Goal: Transaction & Acquisition: Purchase product/service

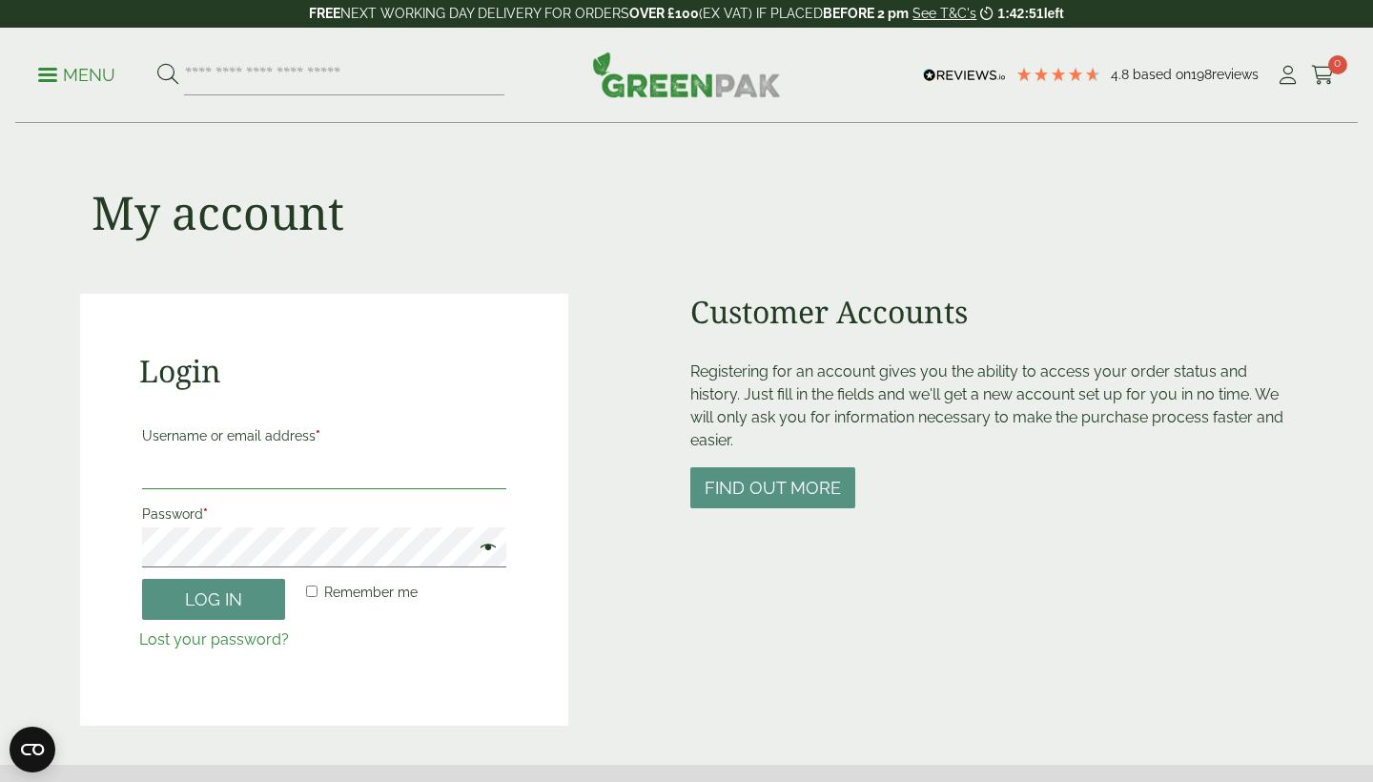
type input "**********"
click at [214, 598] on button "Log in" at bounding box center [213, 599] width 143 height 41
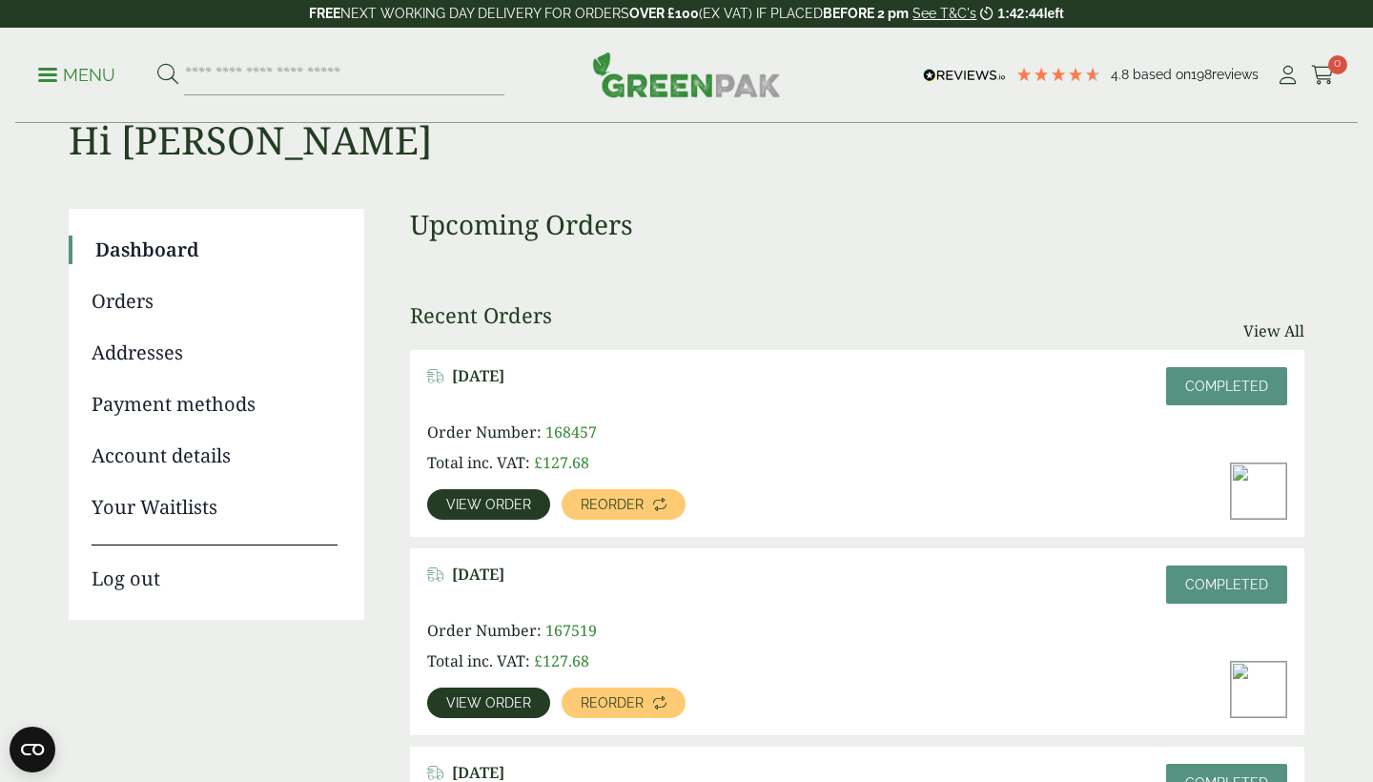
scroll to position [69, 0]
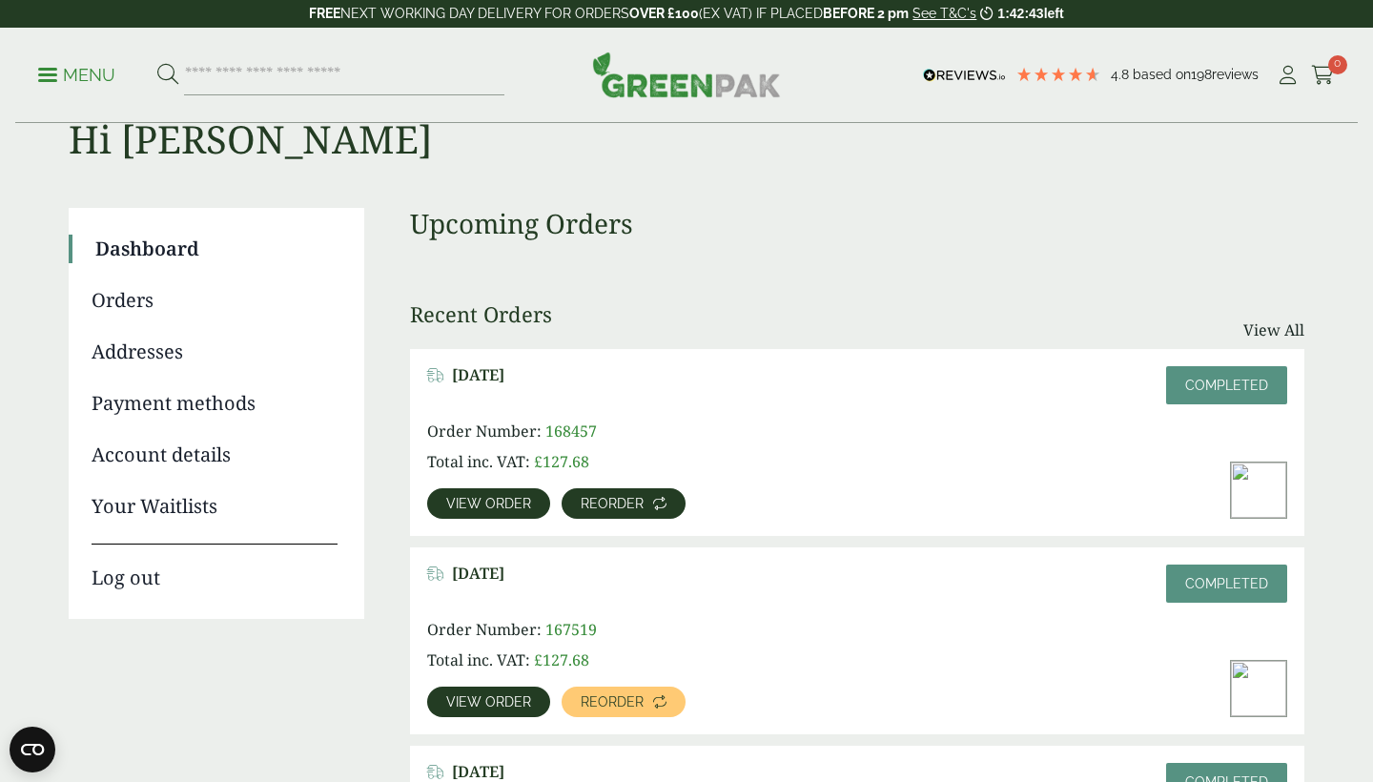
click at [626, 508] on span "Reorder" at bounding box center [612, 503] width 63 height 13
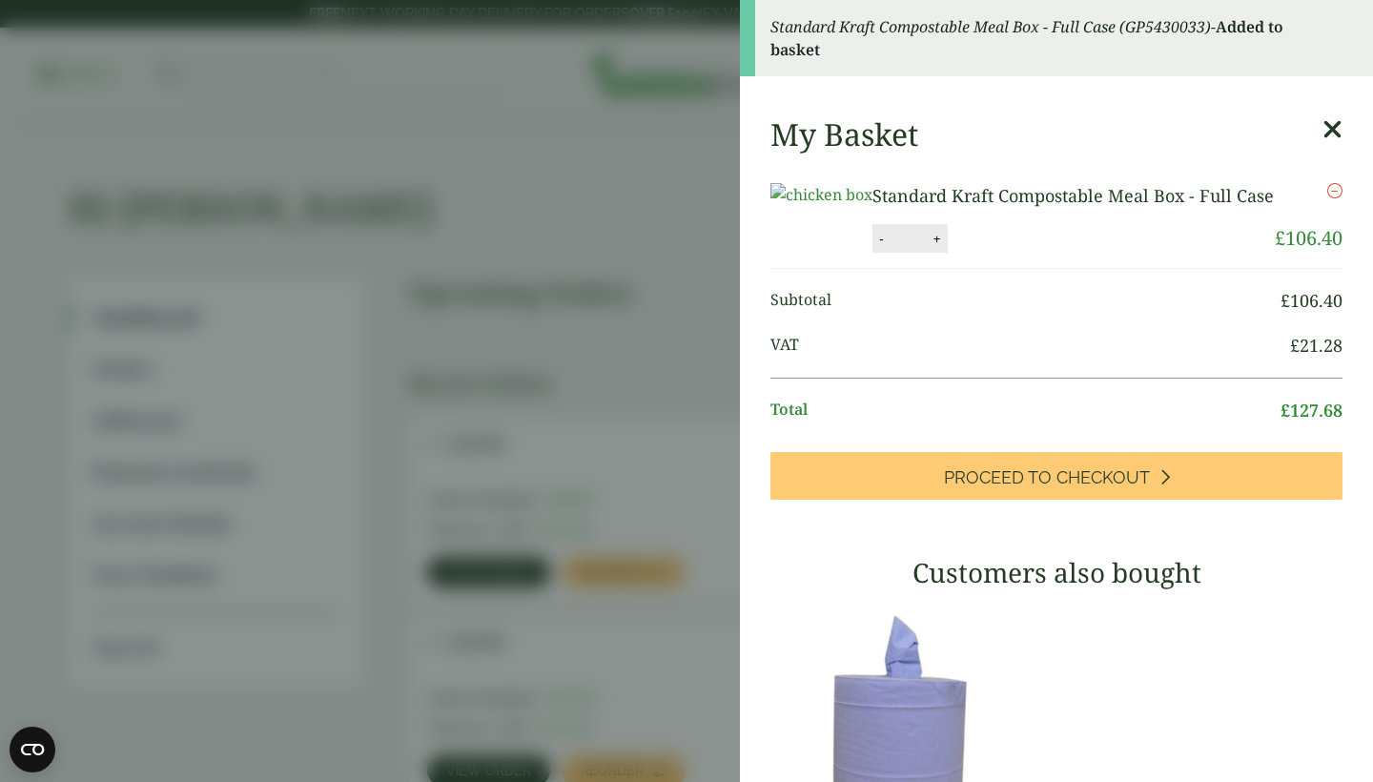
click at [947, 247] on button "+" at bounding box center [937, 239] width 19 height 16
type input "*"
click at [1047, 254] on button "Update" at bounding box center [998, 239] width 95 height 29
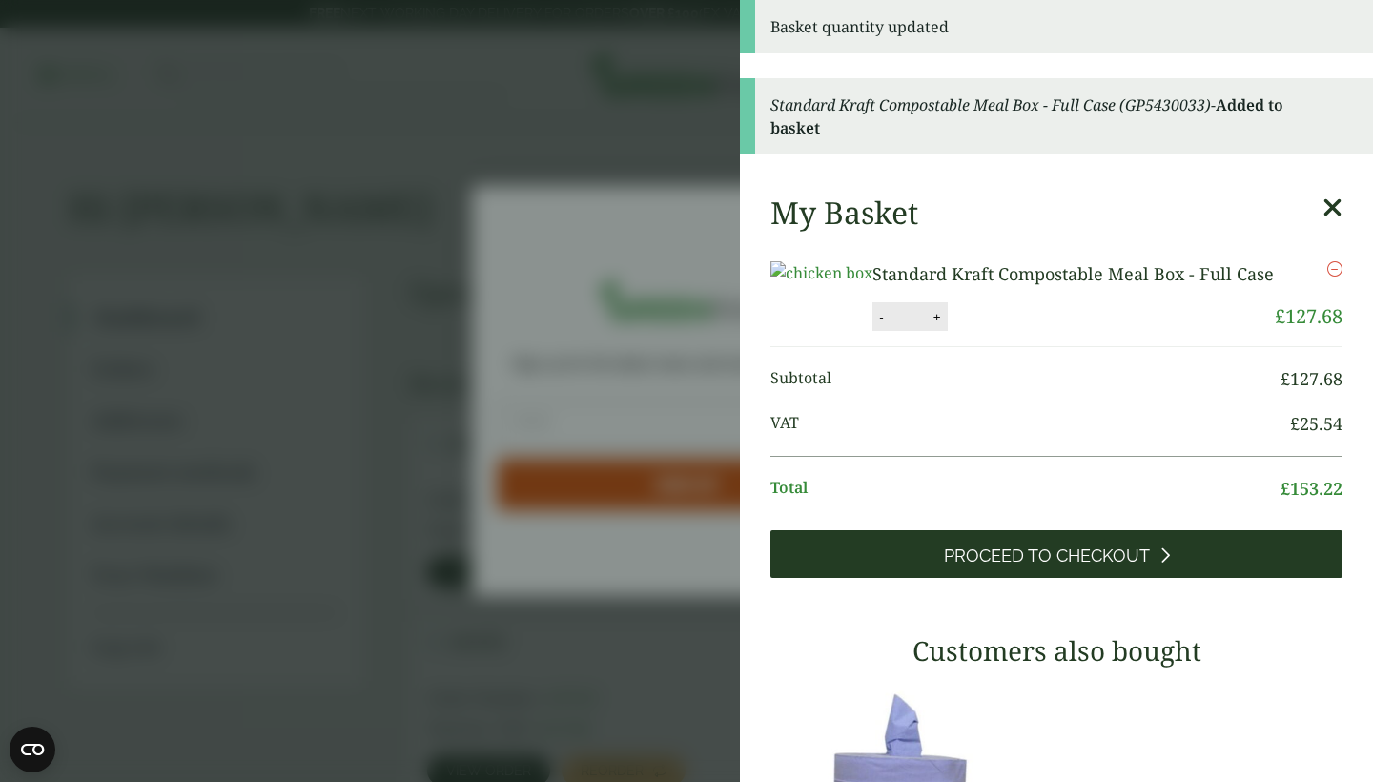
click at [984, 566] on span "Proceed to Checkout" at bounding box center [1047, 555] width 206 height 21
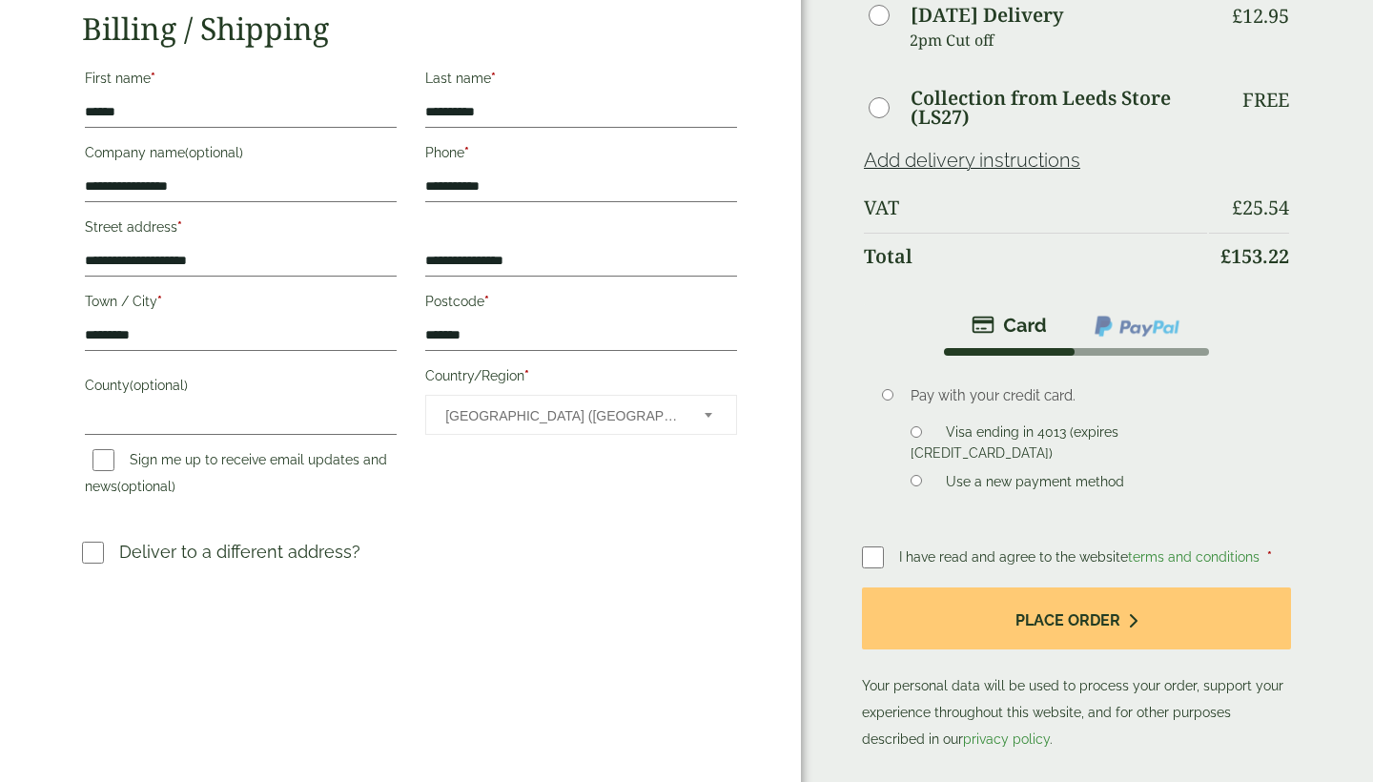
scroll to position [246, 0]
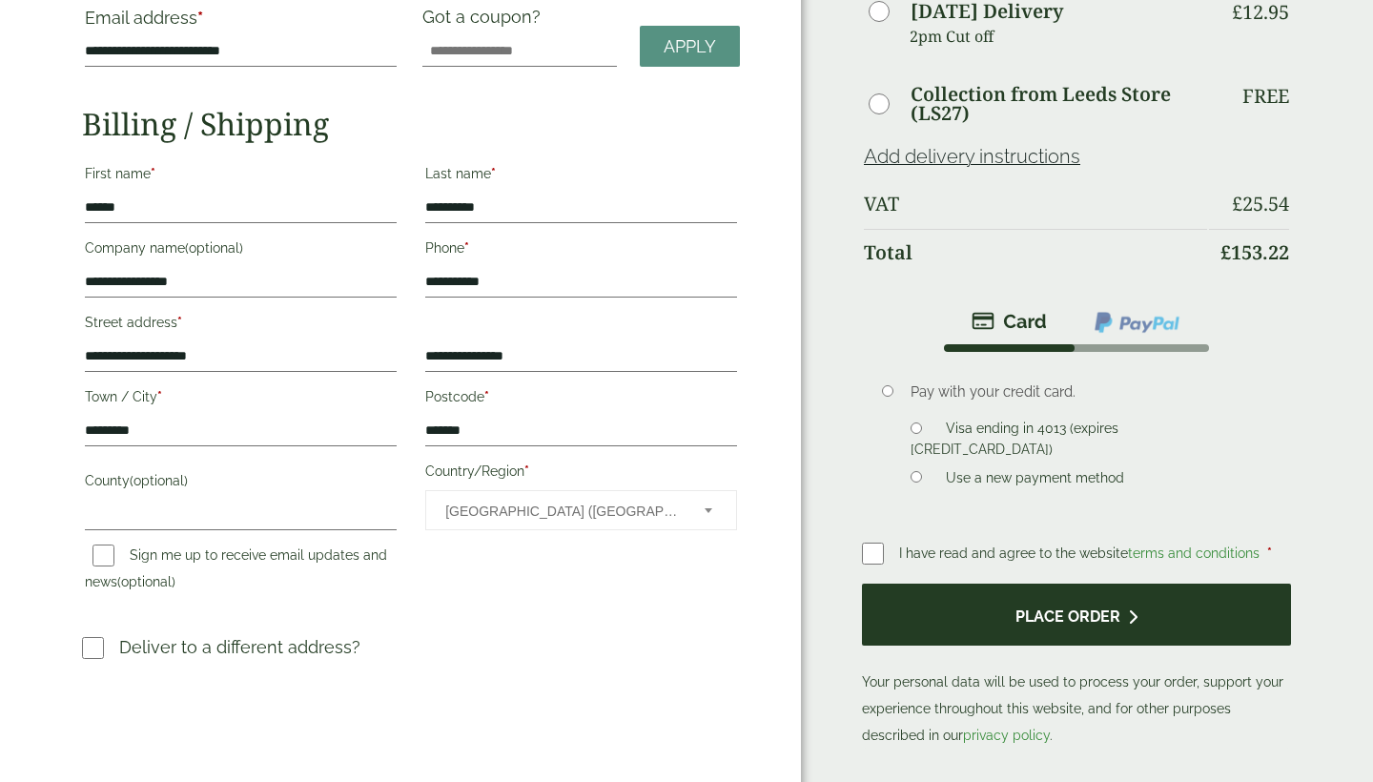
click at [925, 625] on button "Place order" at bounding box center [1076, 614] width 429 height 62
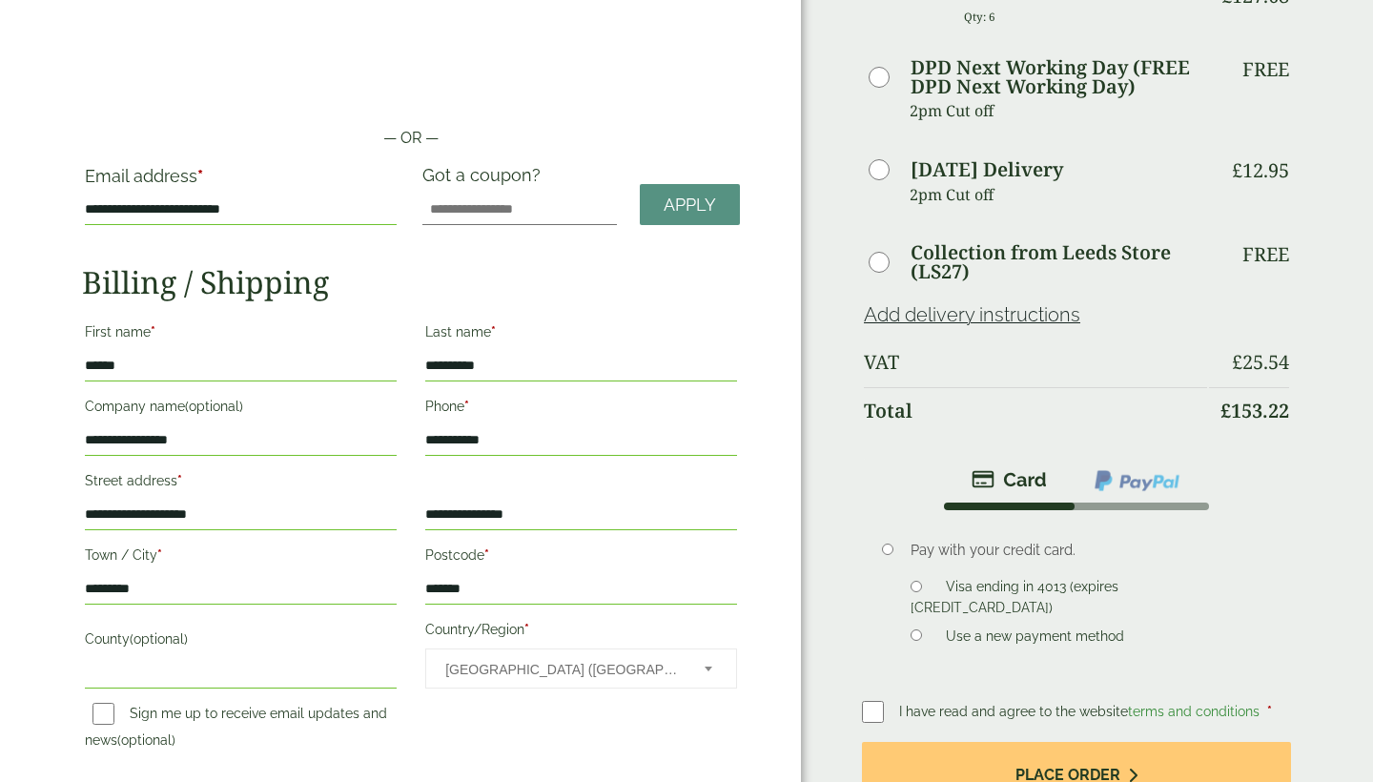
scroll to position [180, 0]
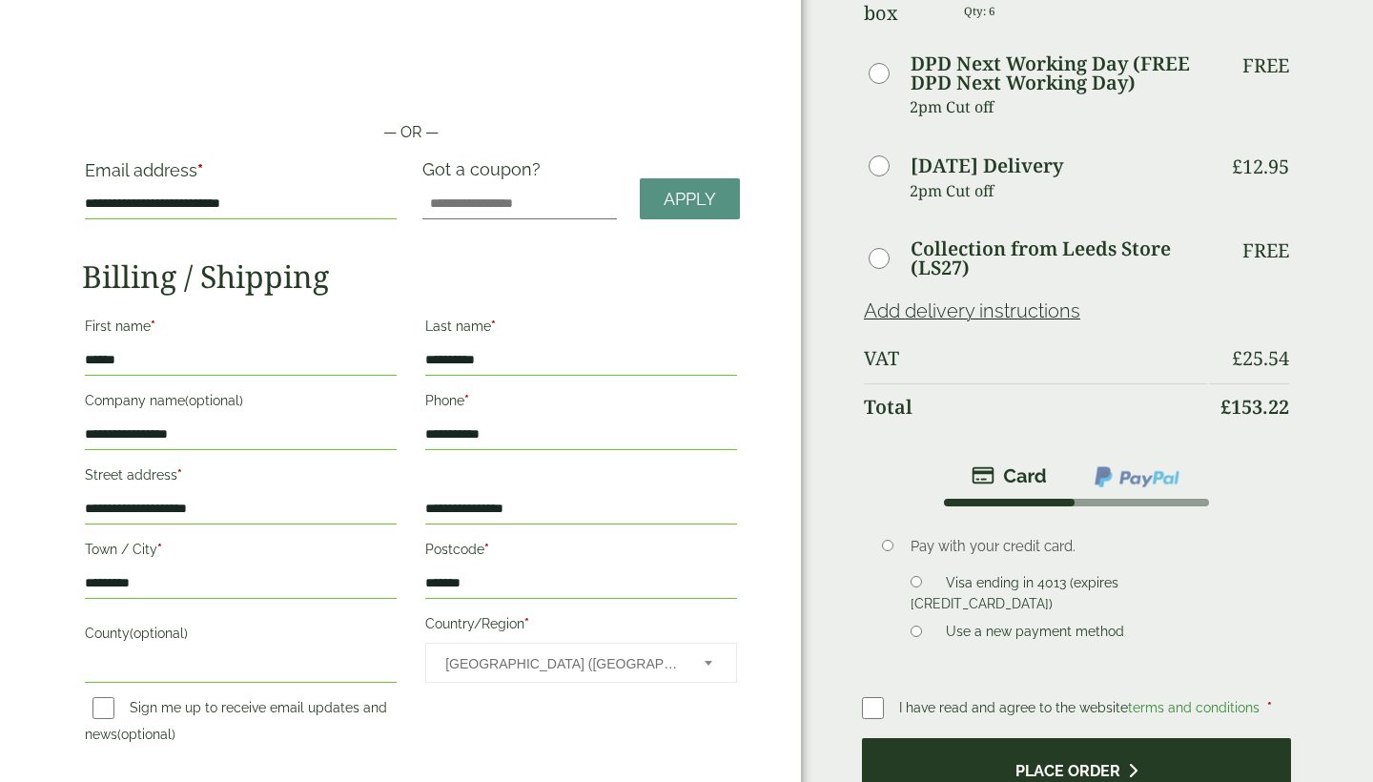
click at [891, 752] on button "Place order" at bounding box center [1076, 769] width 429 height 62
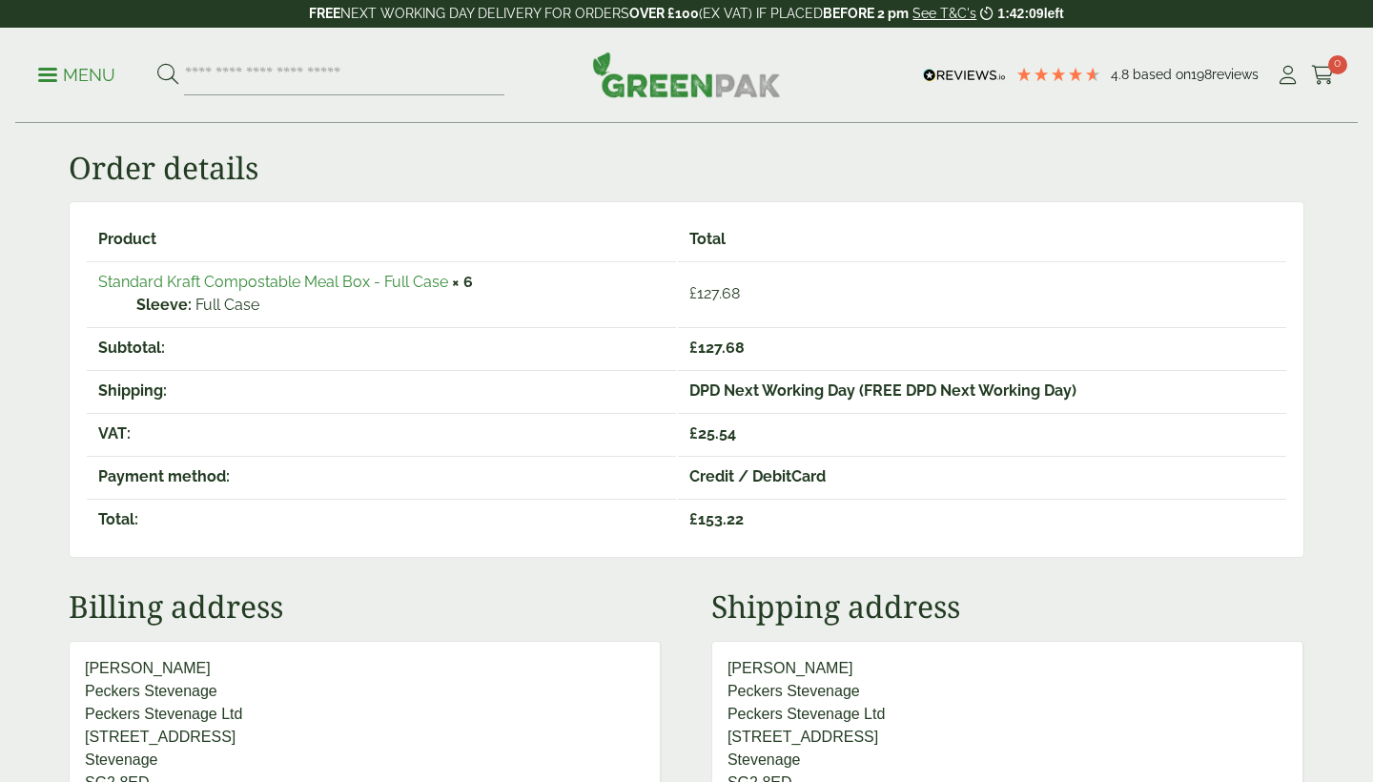
scroll to position [334, 0]
